Goal: Task Accomplishment & Management: Use online tool/utility

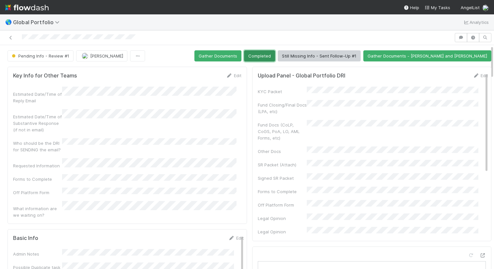
click at [275, 55] on button "Completed" at bounding box center [259, 55] width 31 height 11
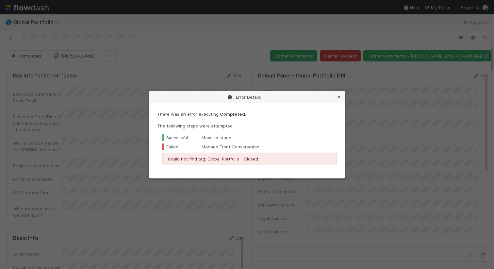
click at [339, 97] on icon at bounding box center [338, 97] width 7 height 4
